Goal: Communication & Community: Answer question/provide support

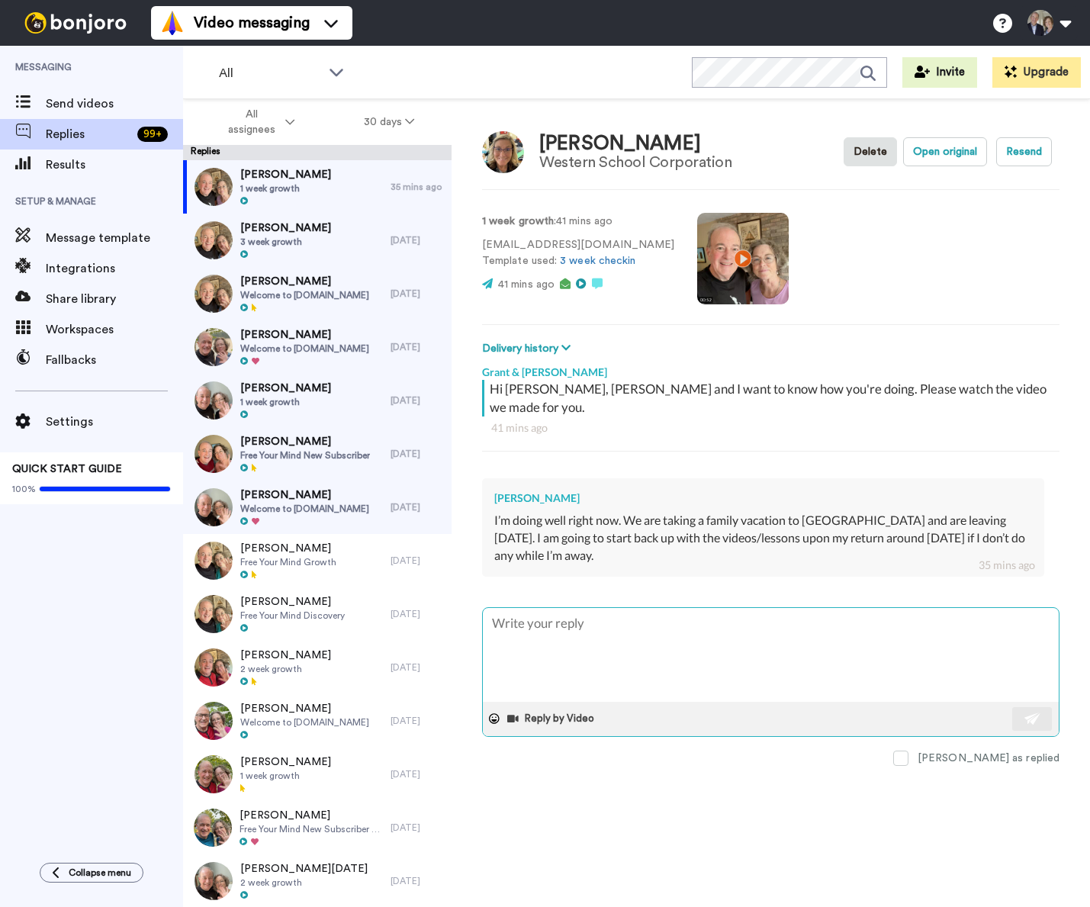
click at [610, 627] on textarea at bounding box center [771, 655] width 576 height 94
type textarea "H"
type textarea "x"
type textarea "Ha"
type textarea "x"
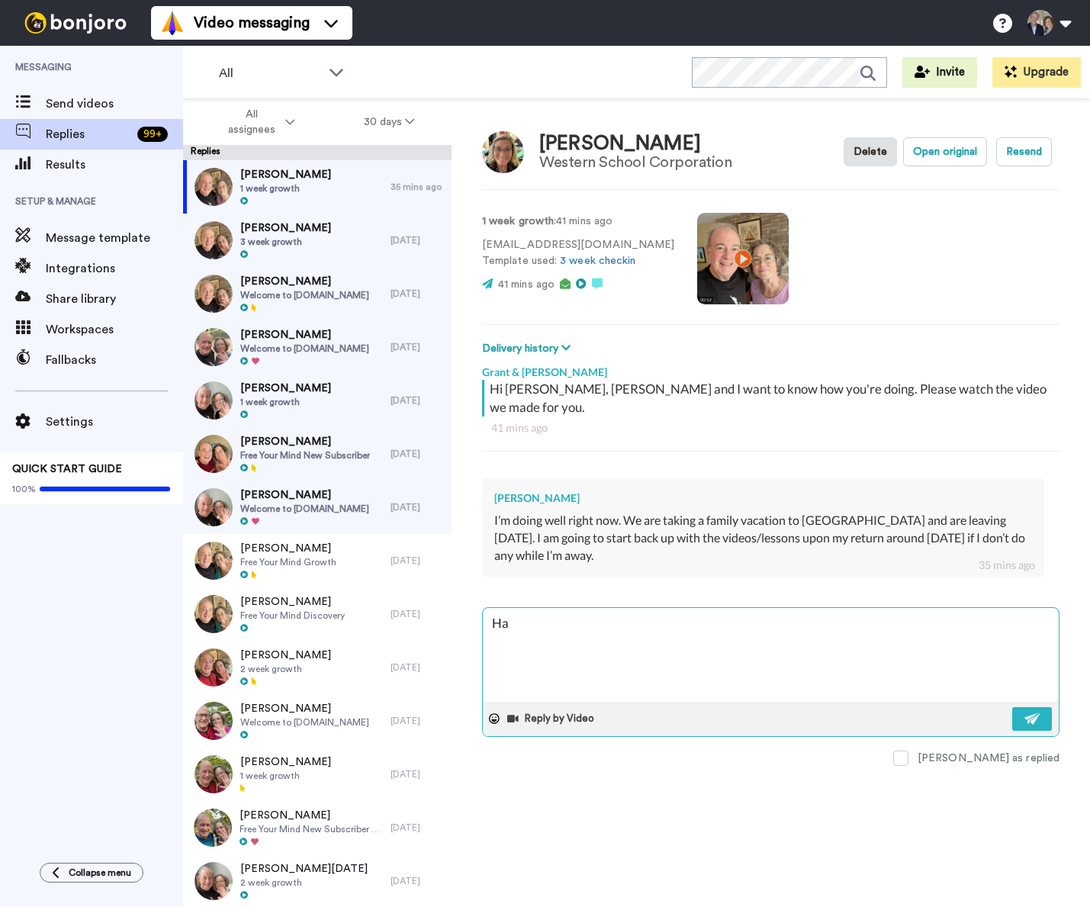
type textarea "Hav"
type textarea "x"
type textarea "Have"
type textarea "x"
type textarea "Have"
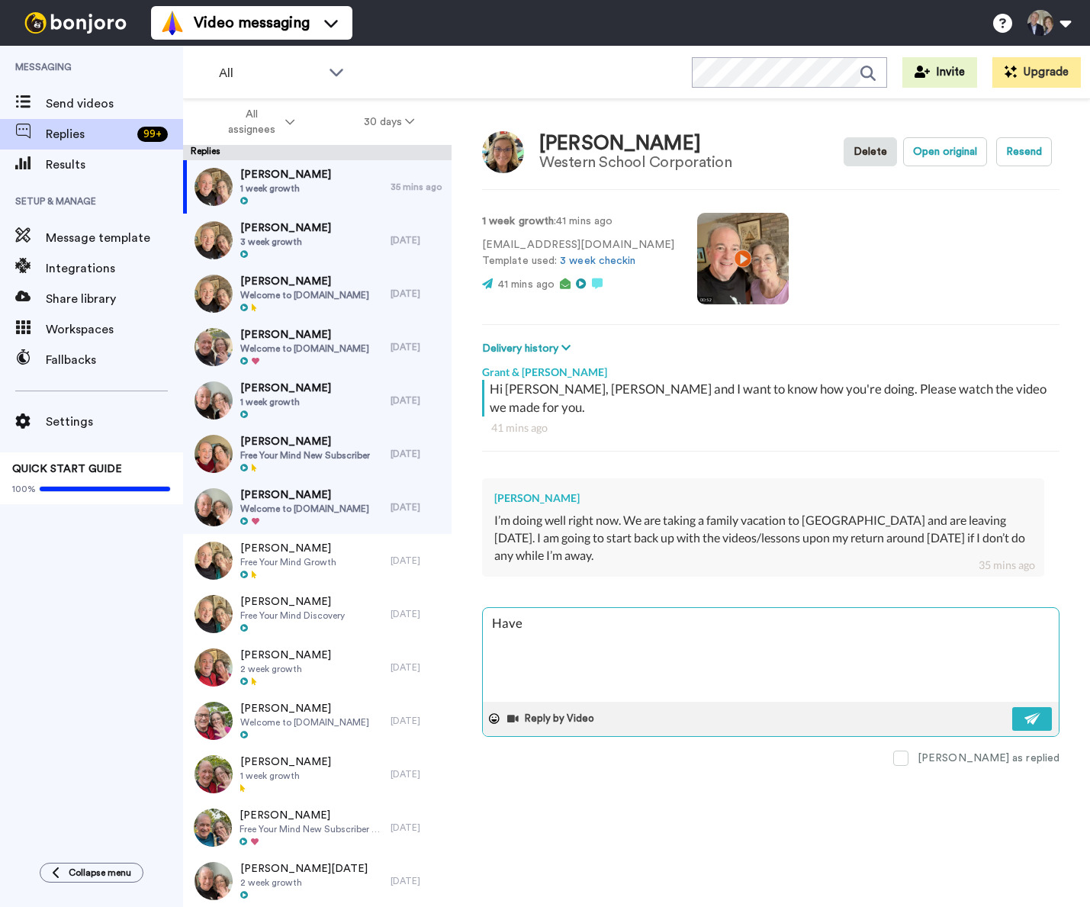
type textarea "x"
type textarea "Have a"
type textarea "x"
type textarea "Have a"
type textarea "x"
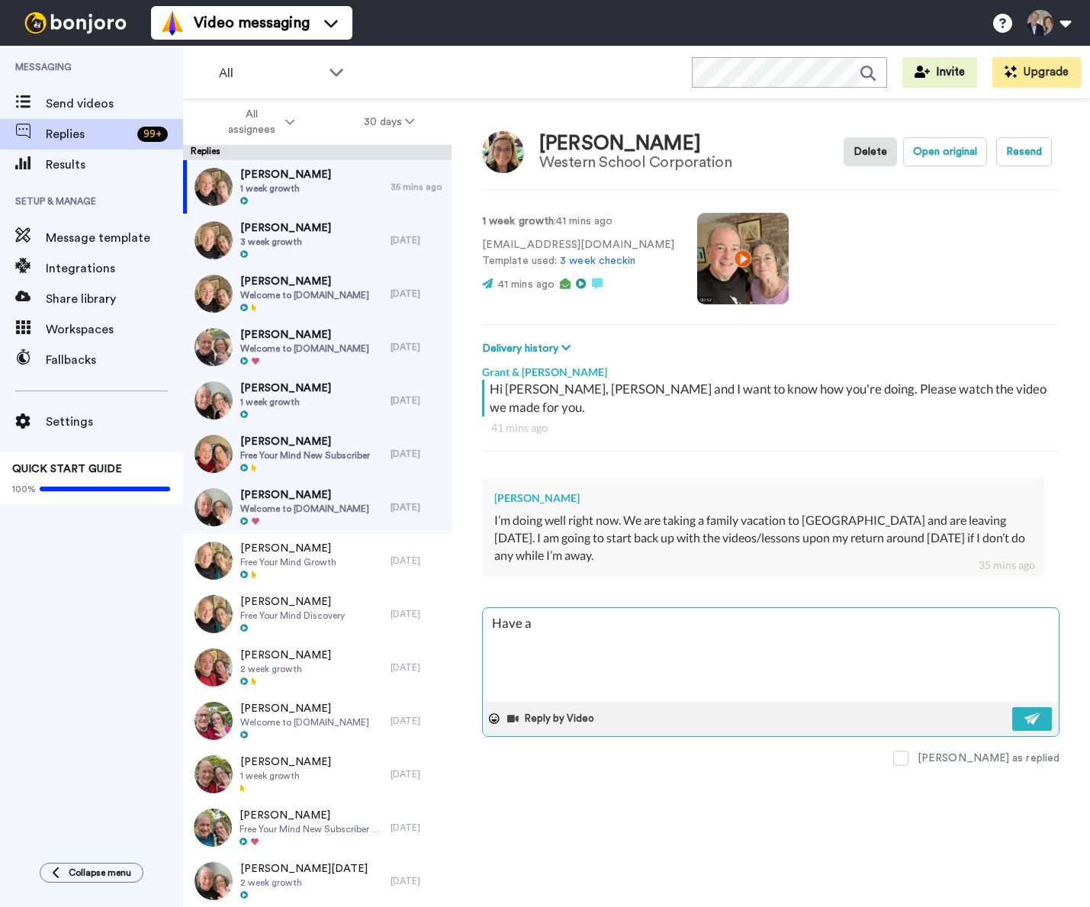
type textarea "Have a g"
type textarea "x"
type textarea "Have a gr"
type textarea "x"
type textarea "Have a gre"
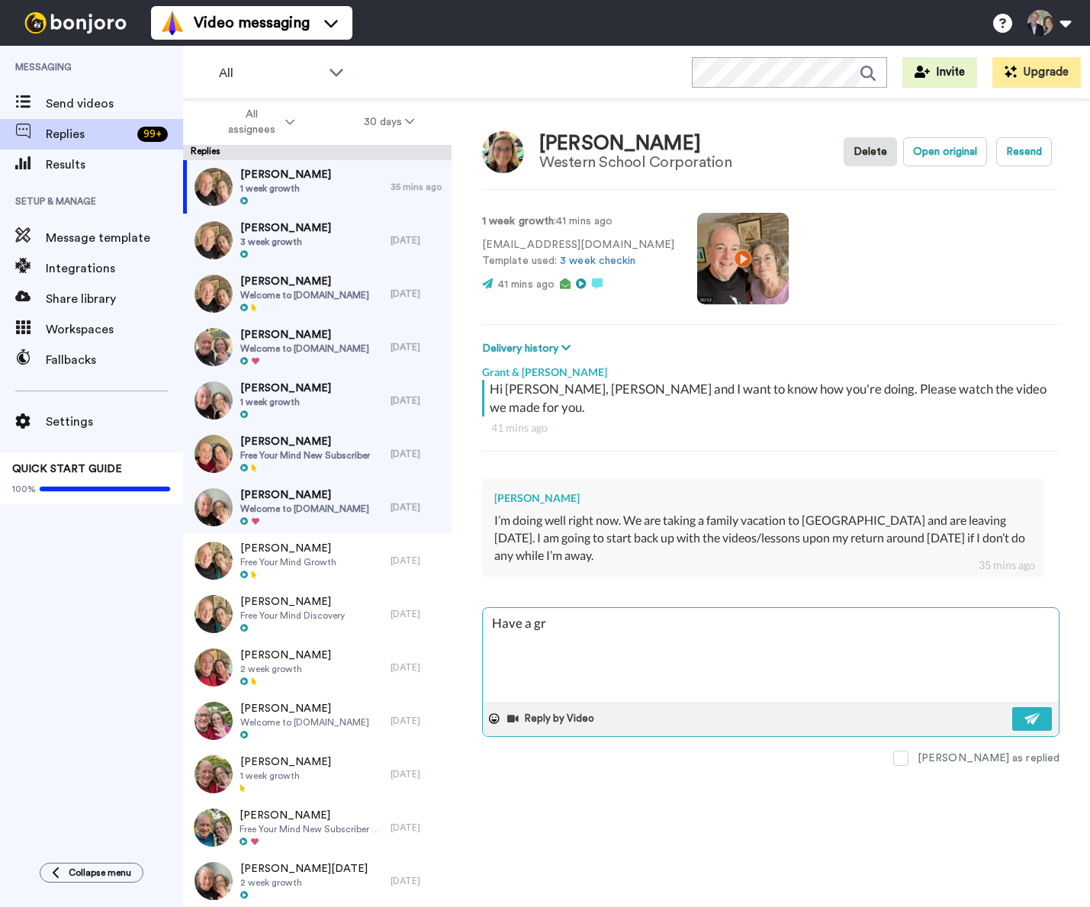
type textarea "x"
type textarea "Have a grea"
type textarea "x"
type textarea "Have a great"
type textarea "x"
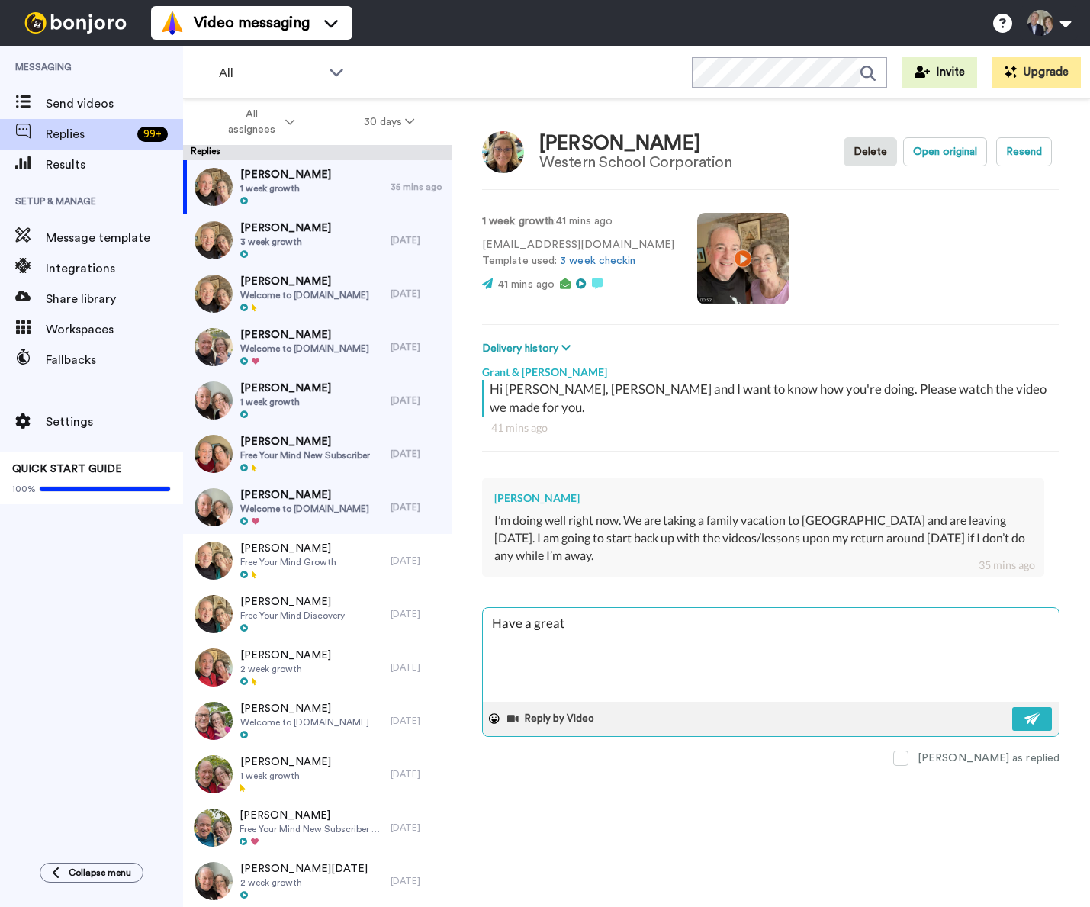
type textarea "Have a great"
type textarea "x"
type textarea "Have a great v"
type textarea "x"
type textarea "Have a great va"
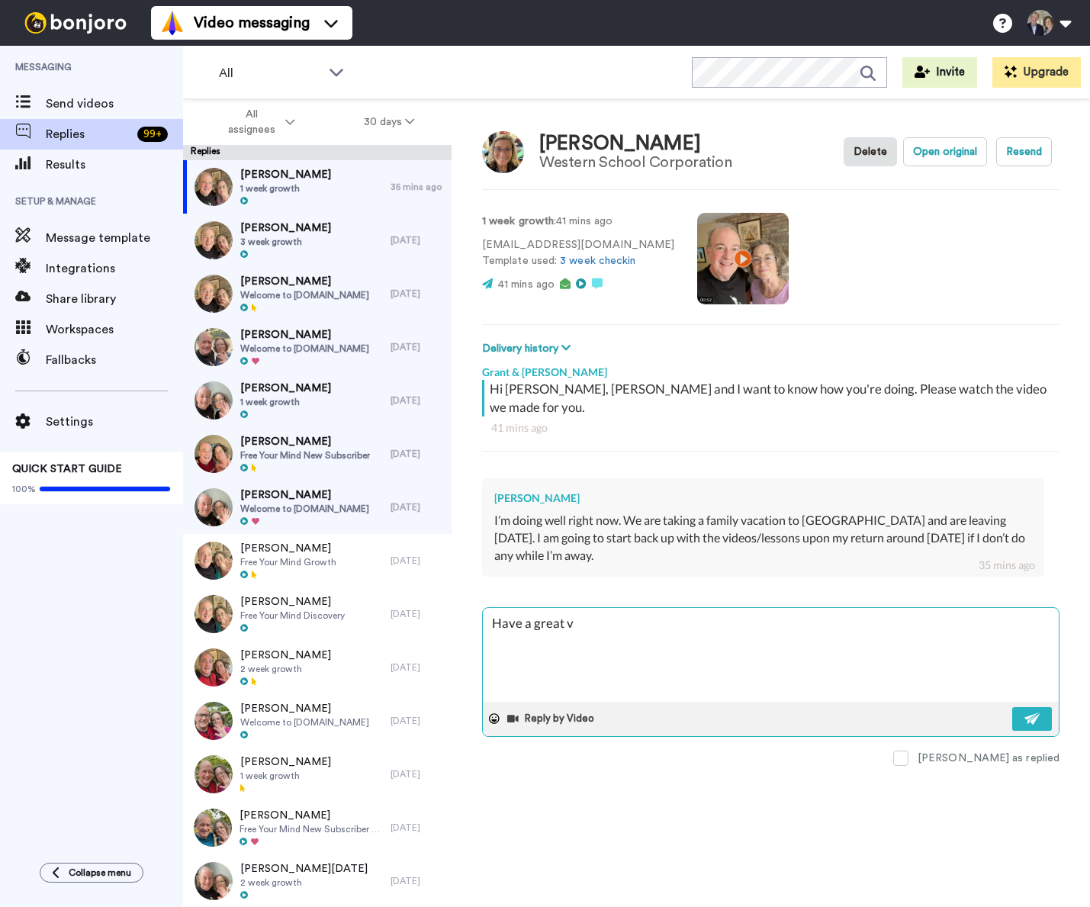
type textarea "x"
type textarea "Have a great vac"
type textarea "x"
type textarea "Have a great [PERSON_NAME]"
type textarea "x"
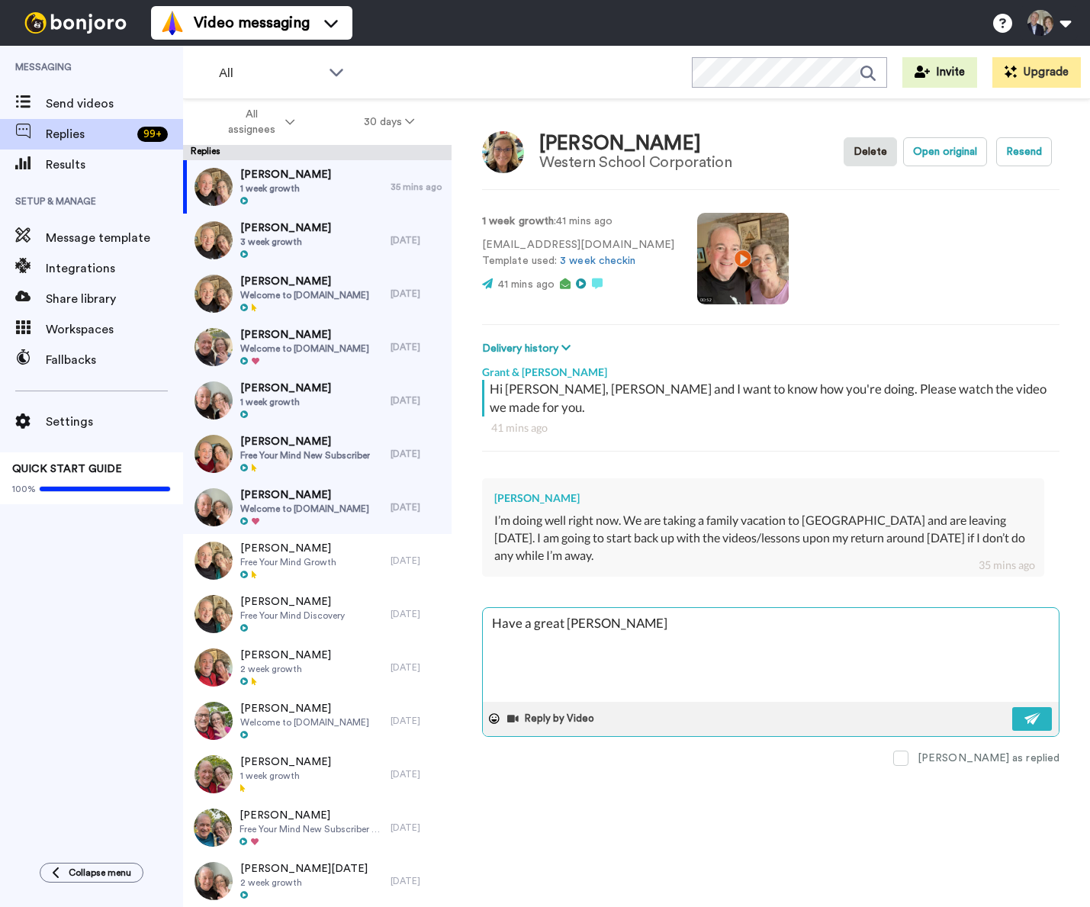
type textarea "Have a great vacat"
type textarea "x"
type textarea "Have a great vacati"
type textarea "x"
type textarea "Have a great vacatio"
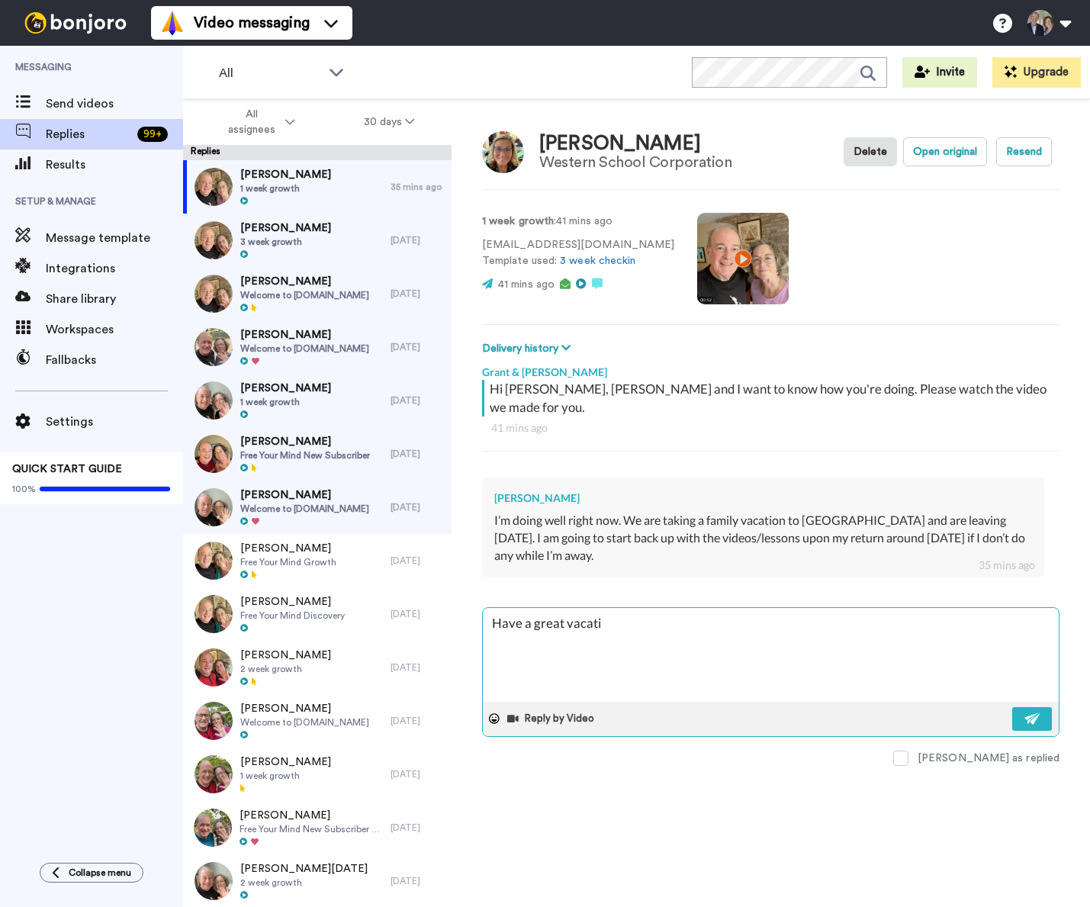
type textarea "x"
type textarea "Have a great vacation"
type textarea "x"
type textarea "Have a great vacation!"
type textarea "x"
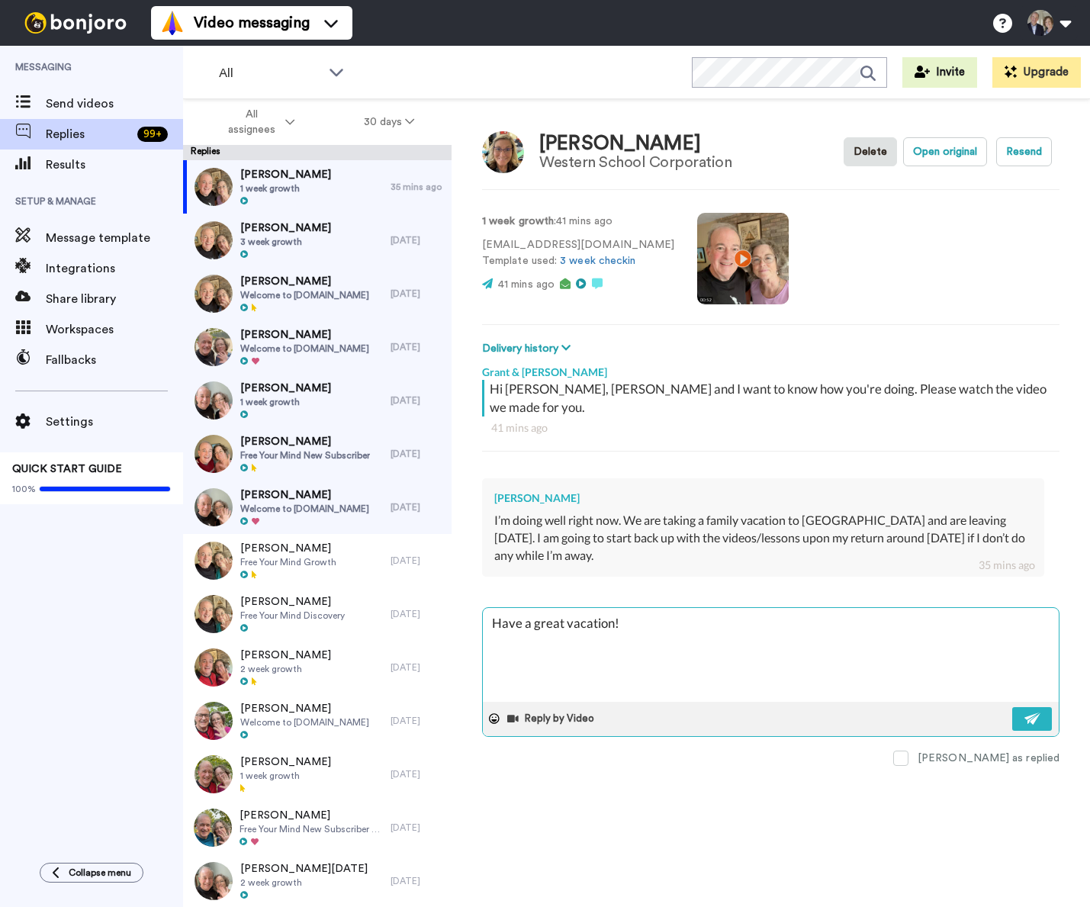
type textarea "Have a great vacation!"
type textarea "x"
type textarea "Have a great vacation! T"
type textarea "x"
type textarea "Have a great vacation! Th"
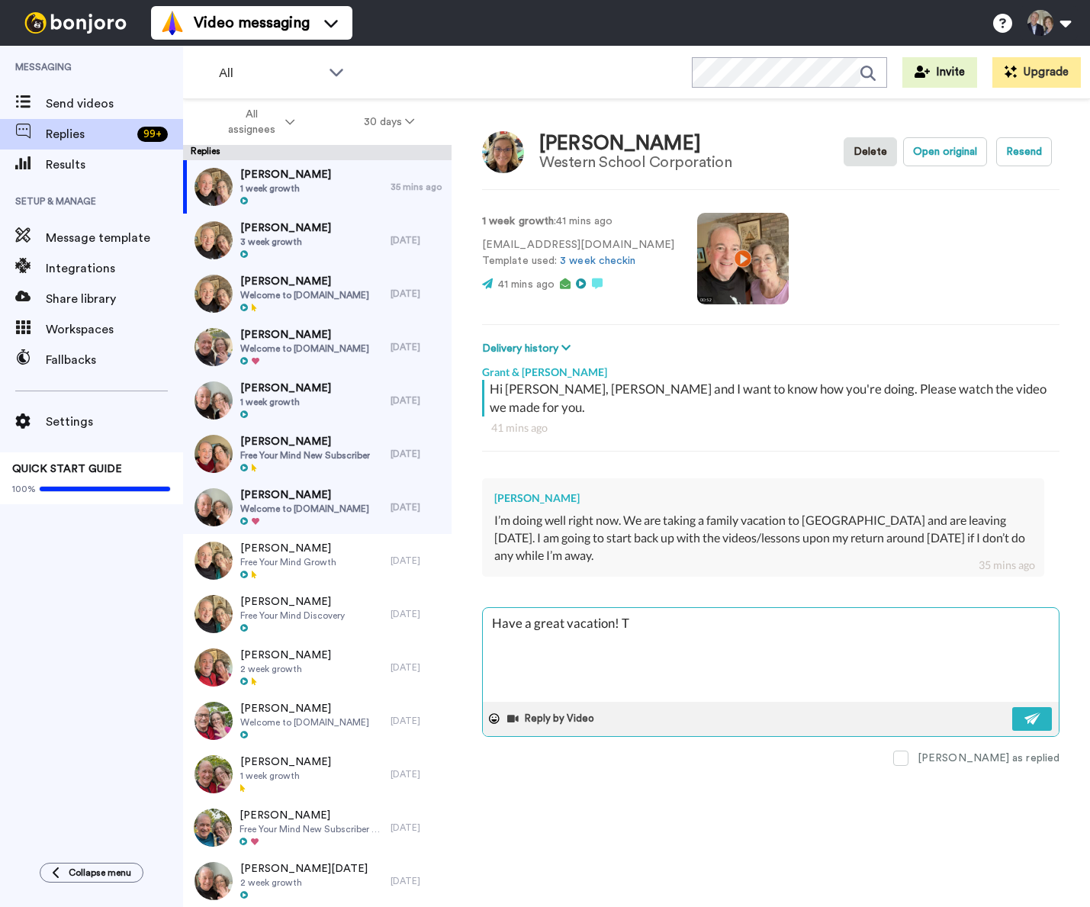
type textarea "x"
type textarea "Have a great vacation! The"
type textarea "x"
type textarea "Have a great vacation! The"
type textarea "x"
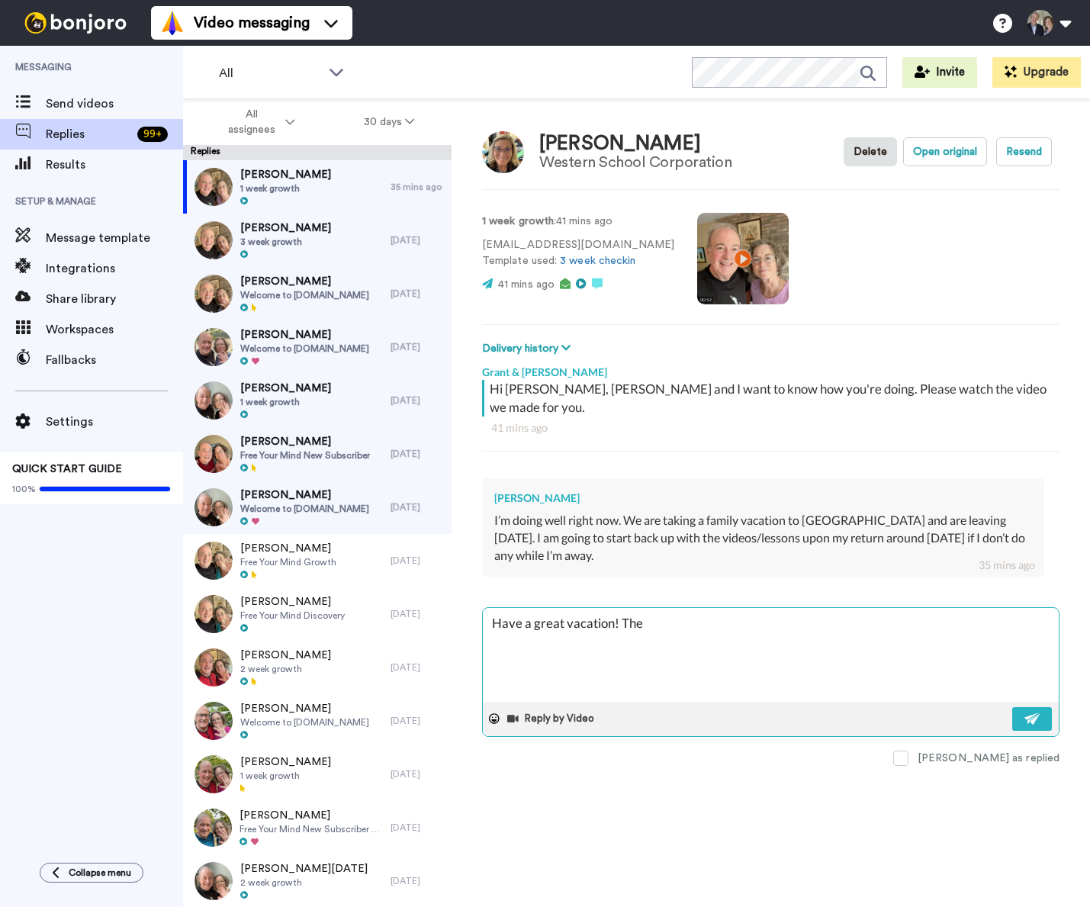
type textarea "Have a great vacation! The c"
type textarea "x"
type textarea "Have a great vacation! The co"
type textarea "x"
type textarea "Have a great vacation! The cou"
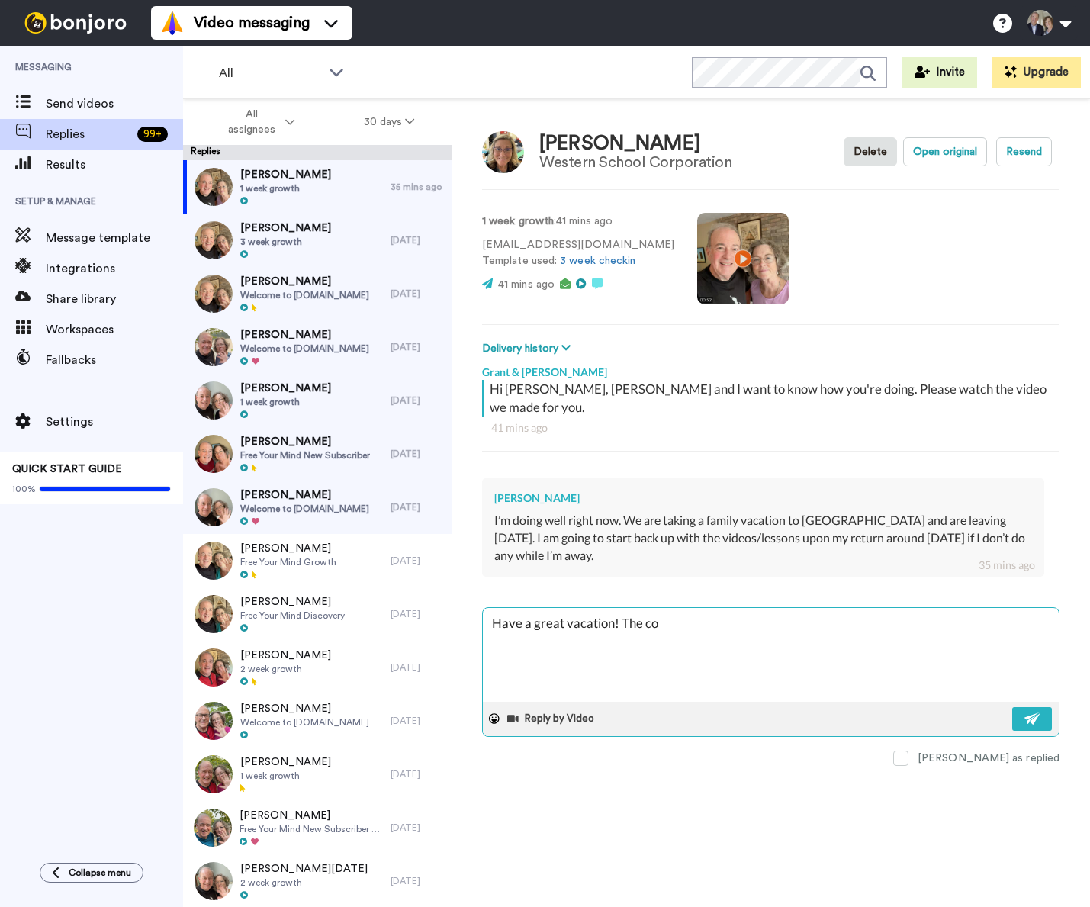
type textarea "x"
type textarea "Have a great vacation! The cour"
type textarea "x"
type textarea "Have a great vacation! The cours"
type textarea "x"
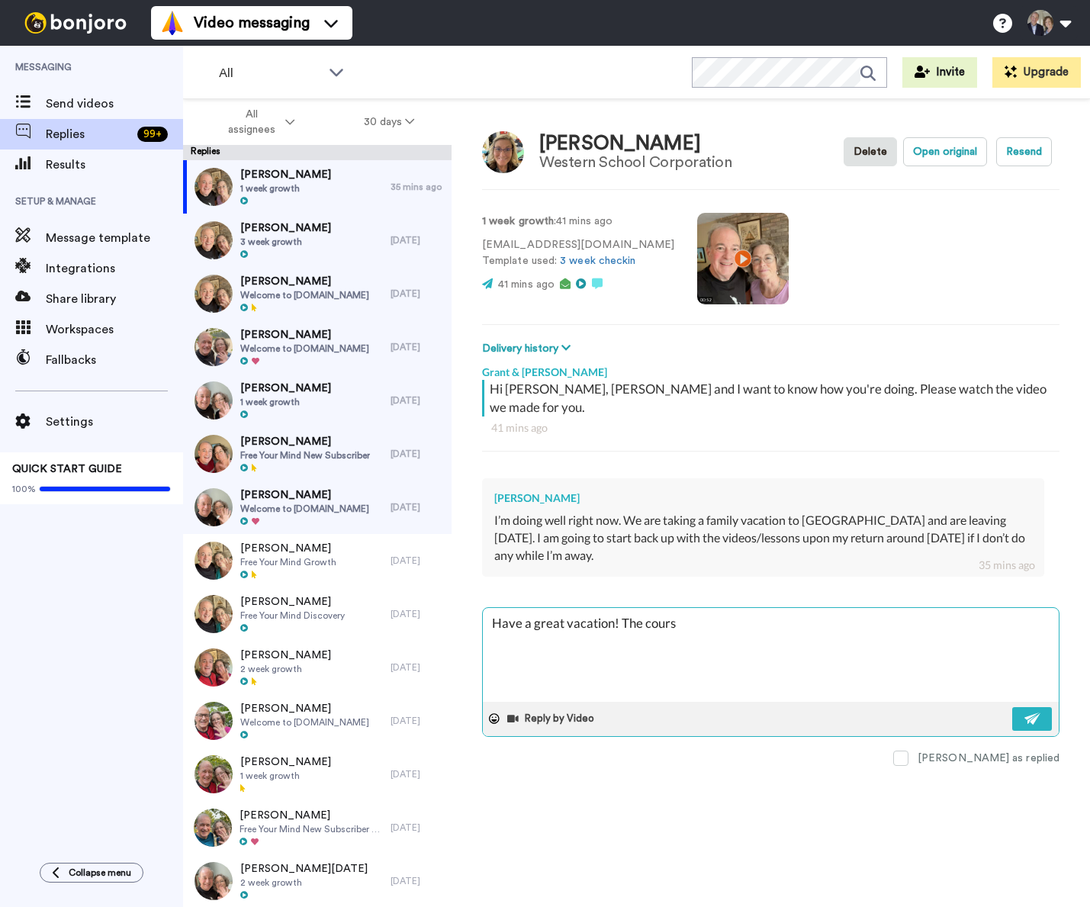
type textarea "Have a great vacation! The course"
type textarea "x"
type textarea "Have a great vacation! The course"
type textarea "x"
type textarea "Have a great vacation! The course w"
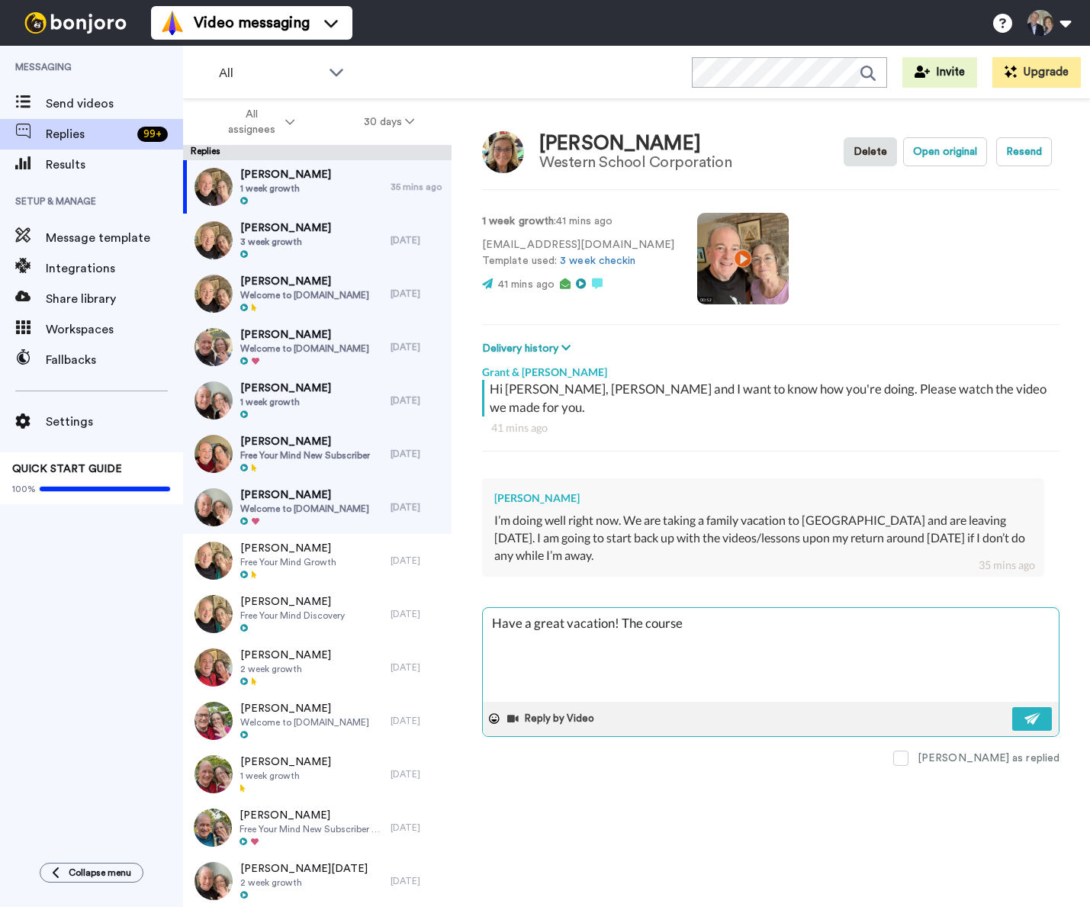
type textarea "x"
type textarea "Have a great vacation! The course wi"
type textarea "x"
type textarea "Have a great vacation! The course wil"
type textarea "x"
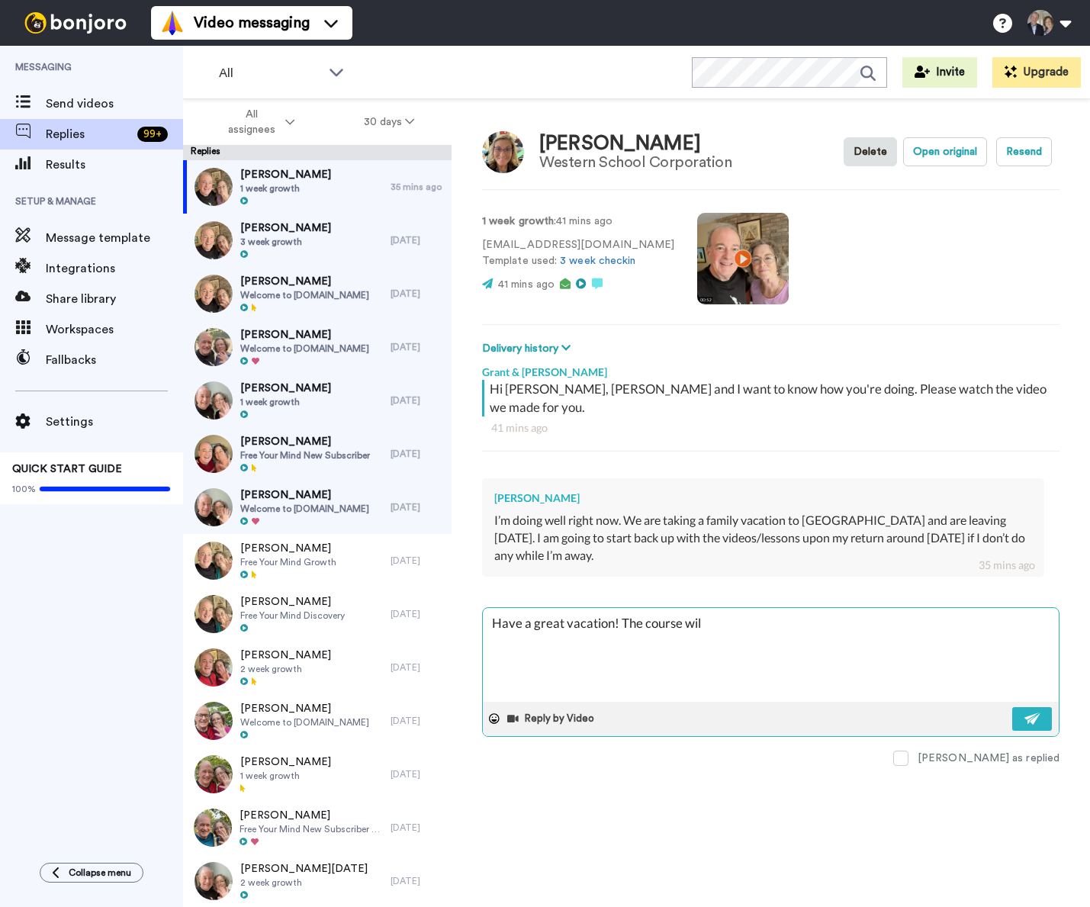
type textarea "Have a great vacation! The course will"
type textarea "x"
type textarea "Have a great vacation! The course will"
type textarea "x"
type textarea "Have a great vacation! The course will w"
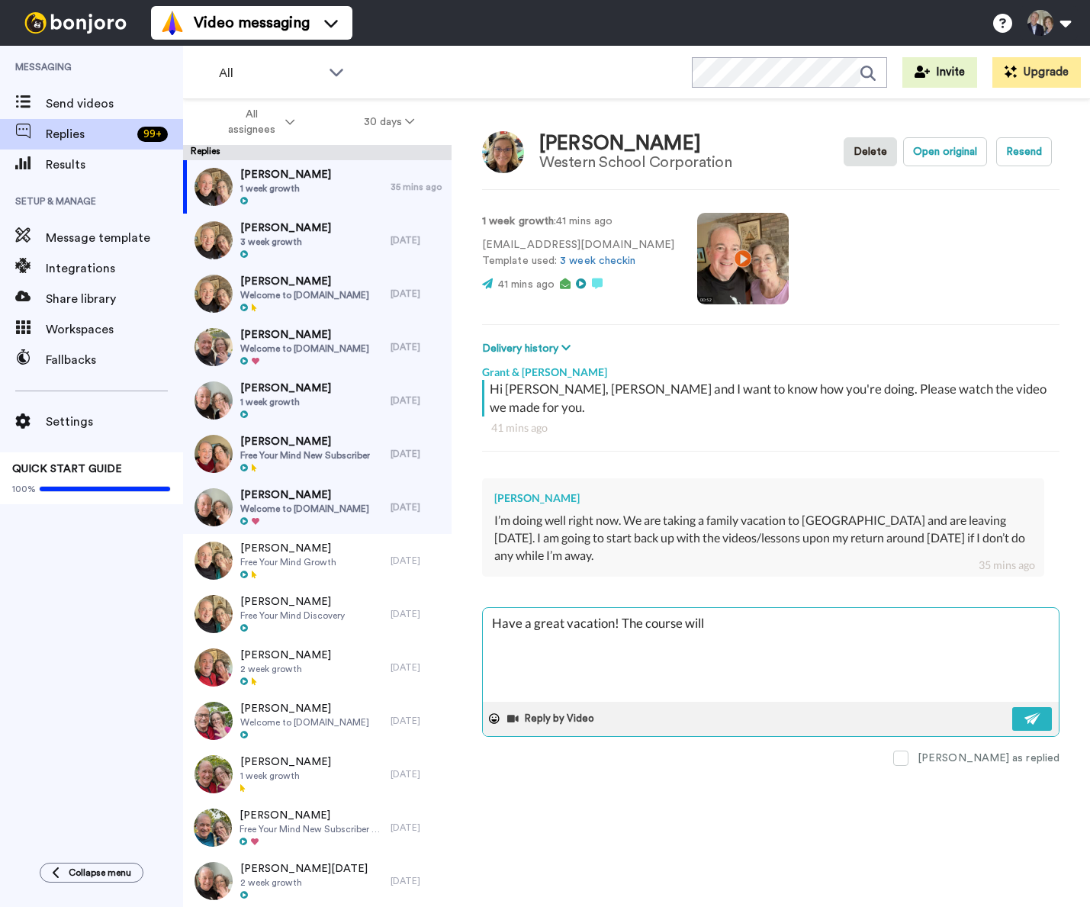
type textarea "x"
type textarea "Have a great vacation! The course will wa"
type textarea "x"
type textarea "Have a great vacation! The course will wai"
type textarea "x"
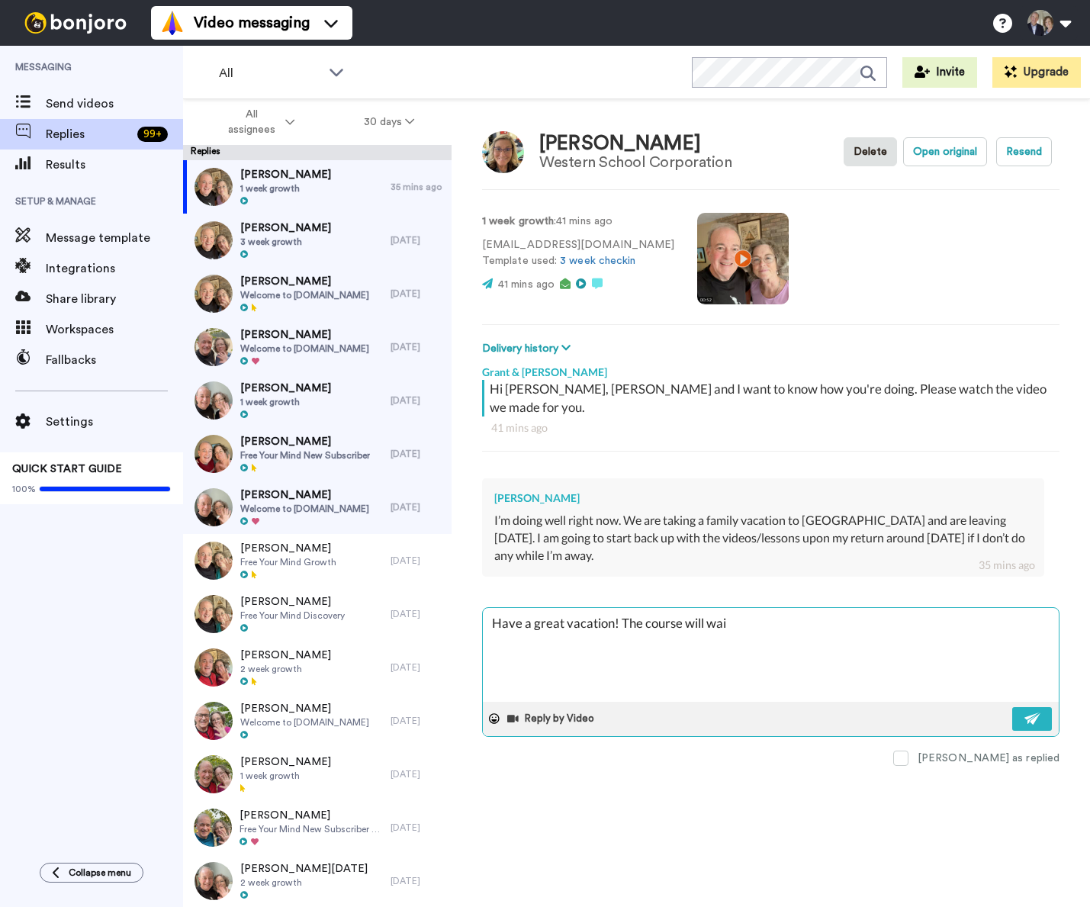
type textarea "Have a great vacation! The course will wait"
type textarea "x"
type textarea "Have a great vacation! The course will wait"
type textarea "x"
type textarea "Have a great vacation! The course will wait f"
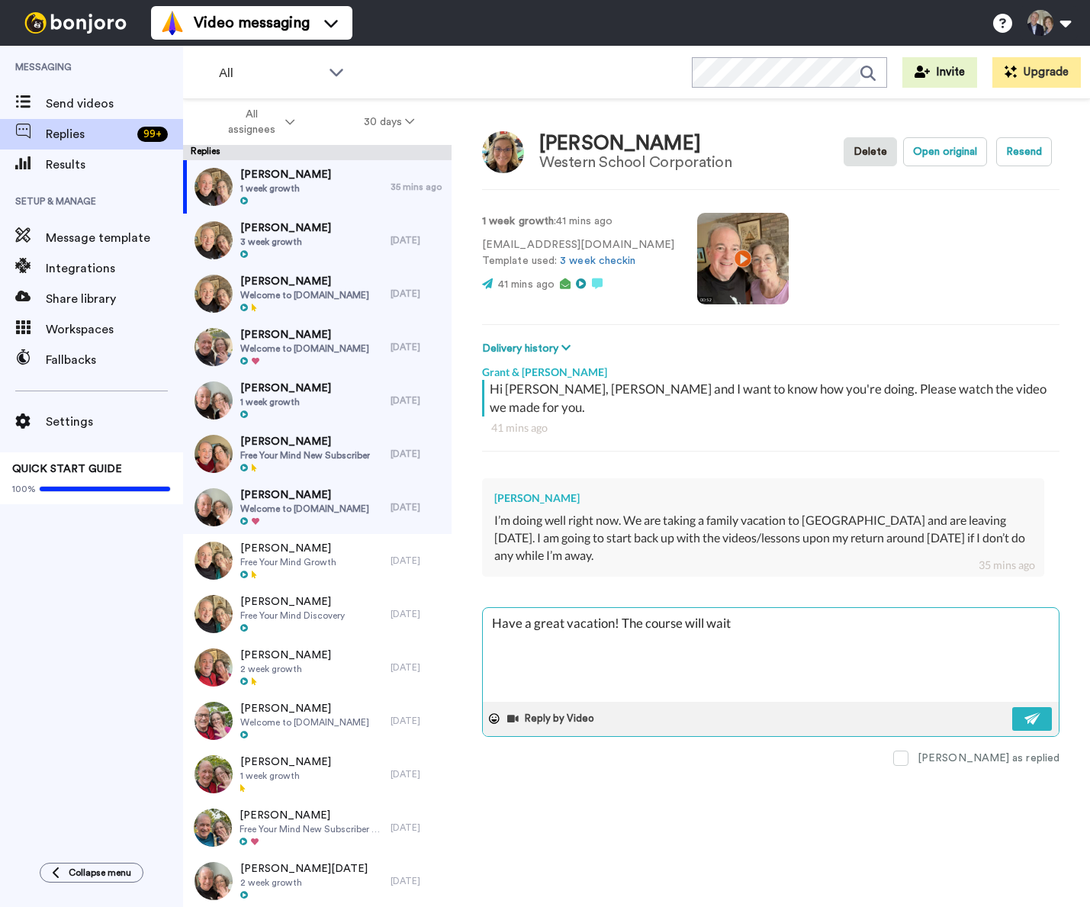
type textarea "x"
type textarea "Have a great vacation! The course will wait fo"
type textarea "x"
type textarea "Have a great vacation! The course will wait for"
type textarea "x"
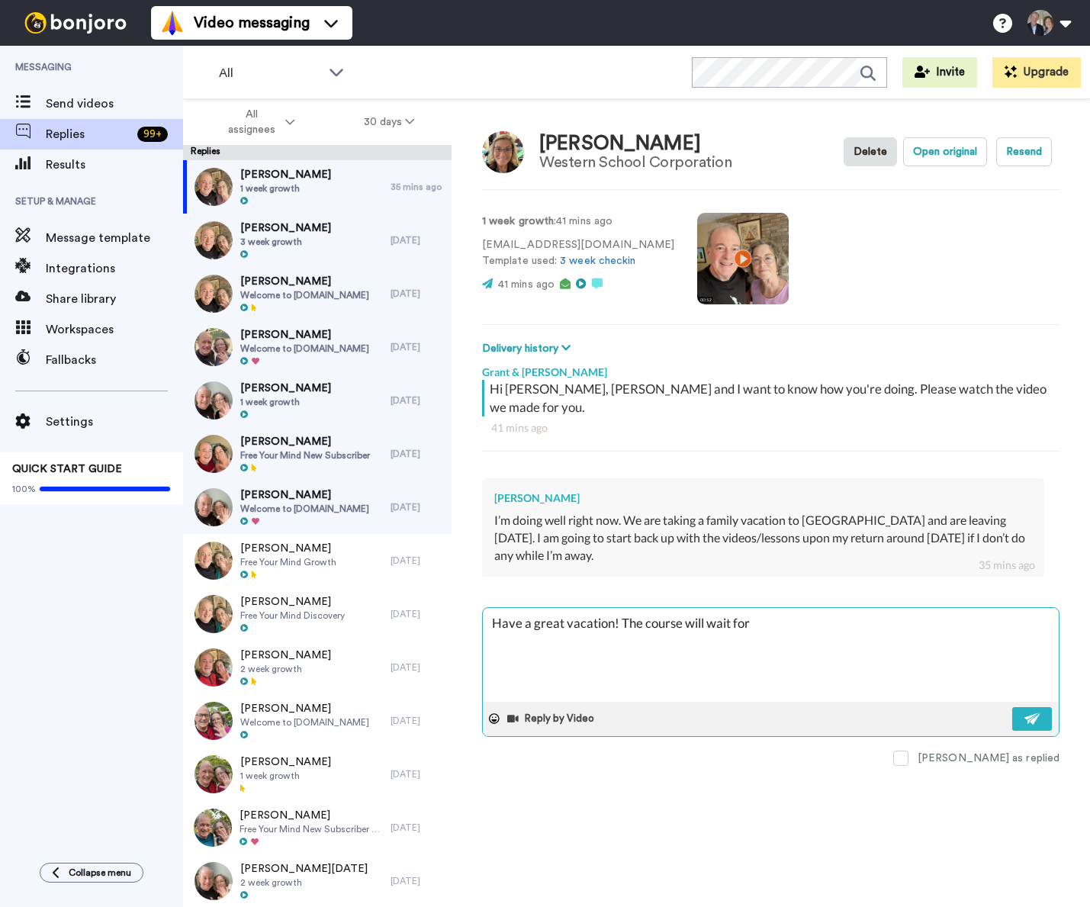
type textarea "Have a great vacation! The course will wait for"
type textarea "x"
type textarea "Have a great vacation! The course will wait for o"
type textarea "x"
type textarea "Have a great vacation! The course will wait for ou"
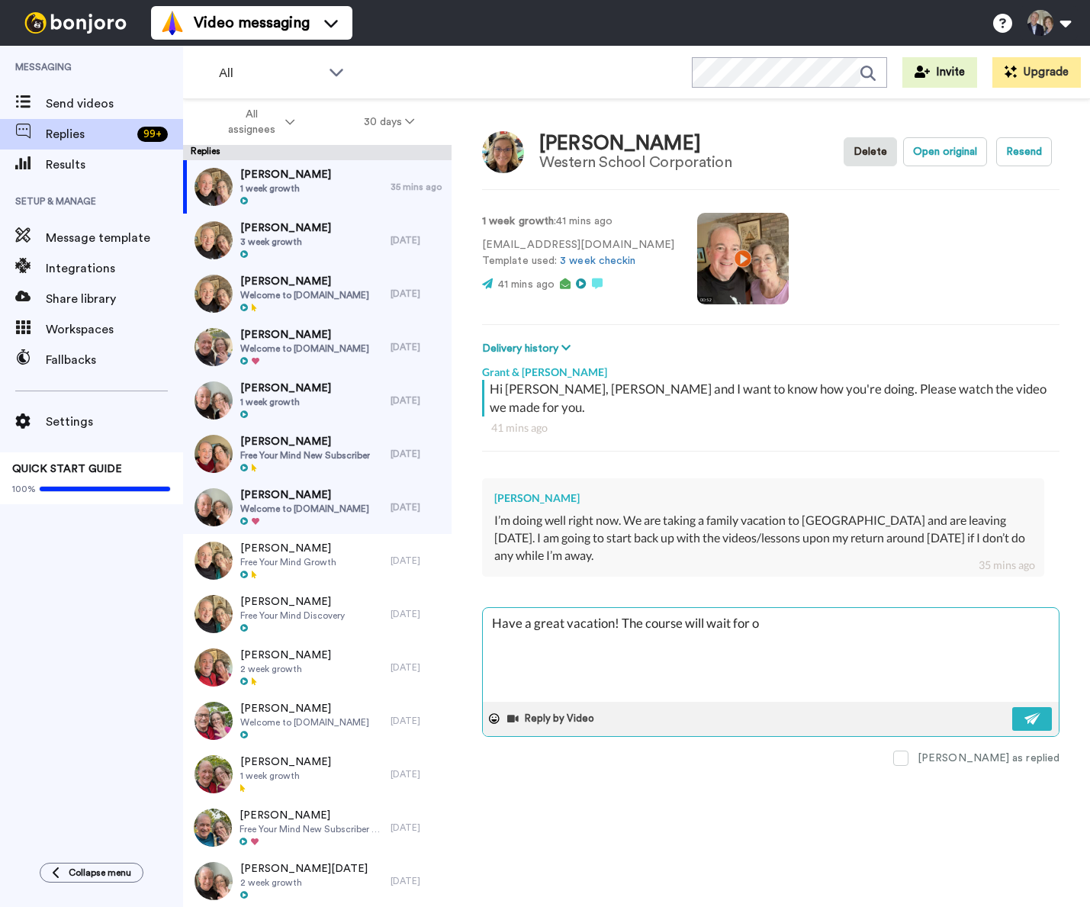
type textarea "x"
type textarea "Have a great vacation! The course will wait for o"
type textarea "x"
type textarea "Have a great vacation! The course will wait for"
type textarea "x"
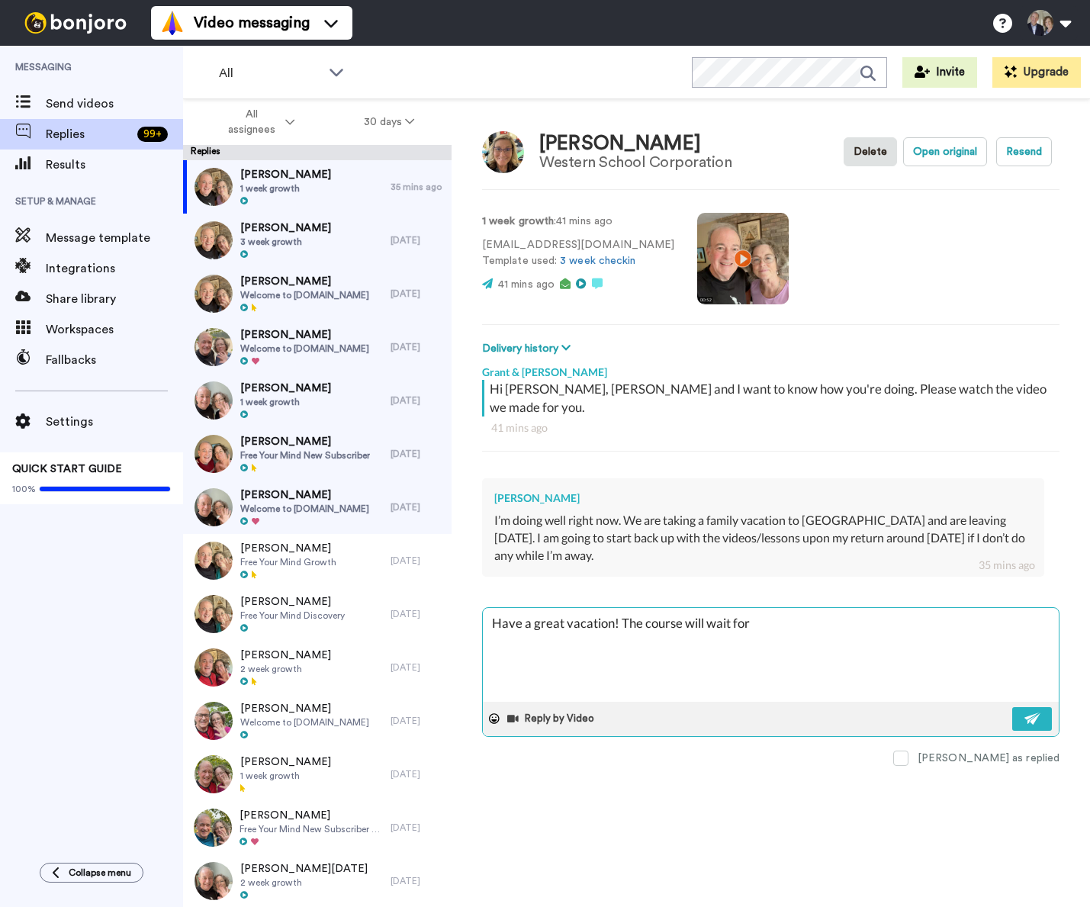
type textarea "Have a great vacation! The course will wait for y"
type textarea "x"
type textarea "Have a great vacation! The course will wait for yo"
type textarea "x"
type textarea "Have a great vacation! The course will wait for you"
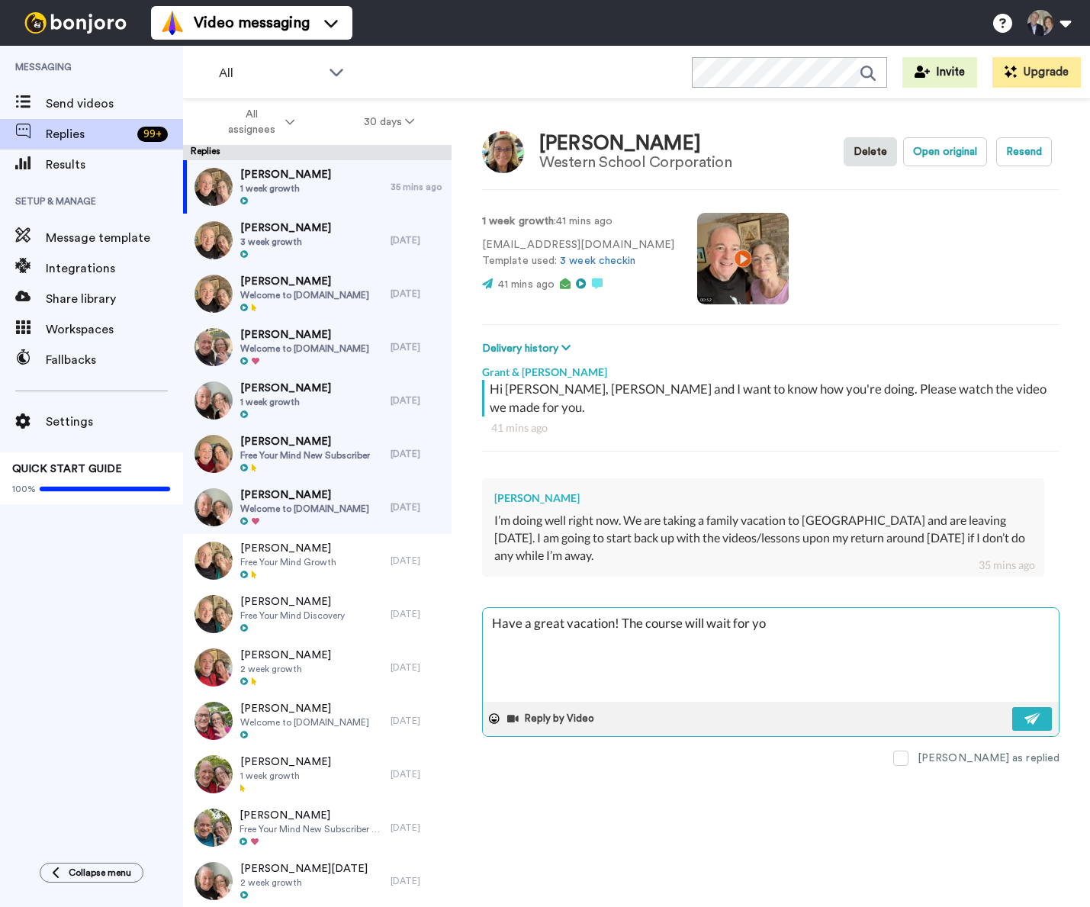
type textarea "x"
type textarea "Have a great vacation! The course will wait for you."
type textarea "x"
type textarea "Have a great vacation! The course will wait for you."
click at [1032, 712] on img at bounding box center [1032, 718] width 17 height 12
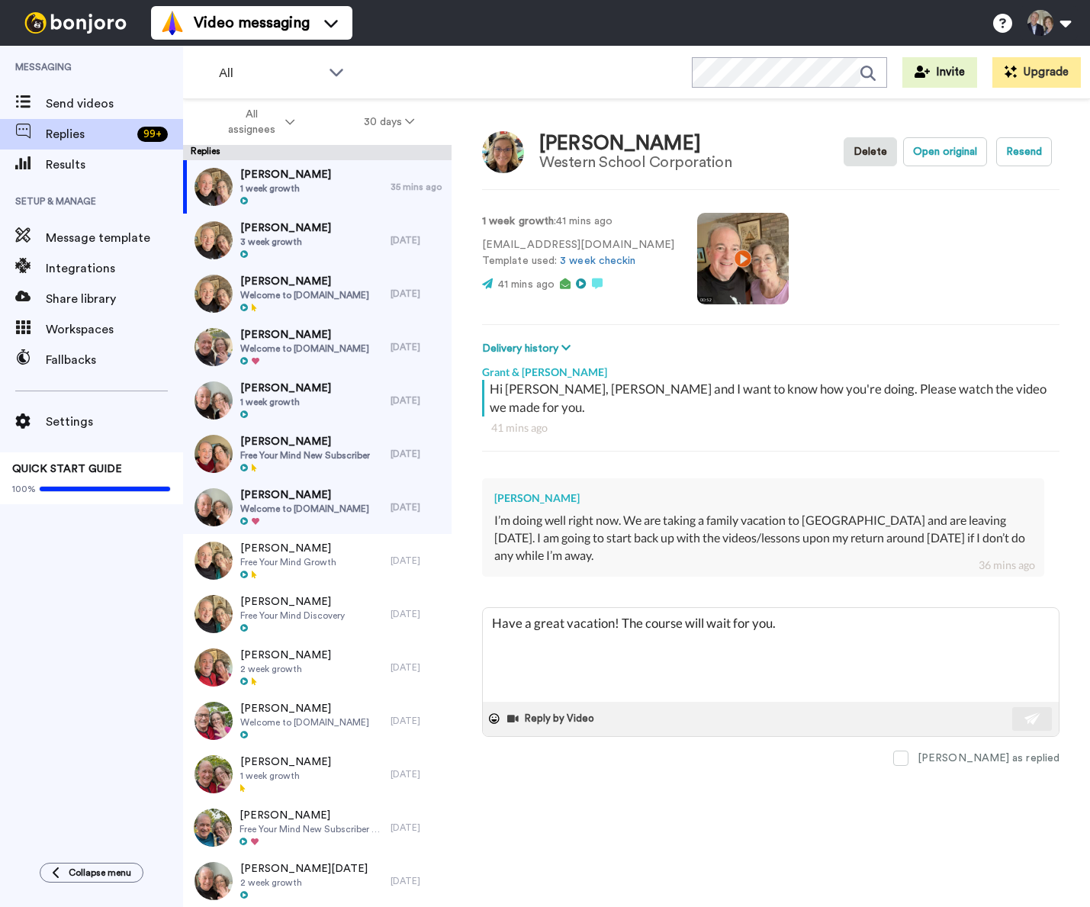
type textarea "x"
